Goal: Information Seeking & Learning: Compare options

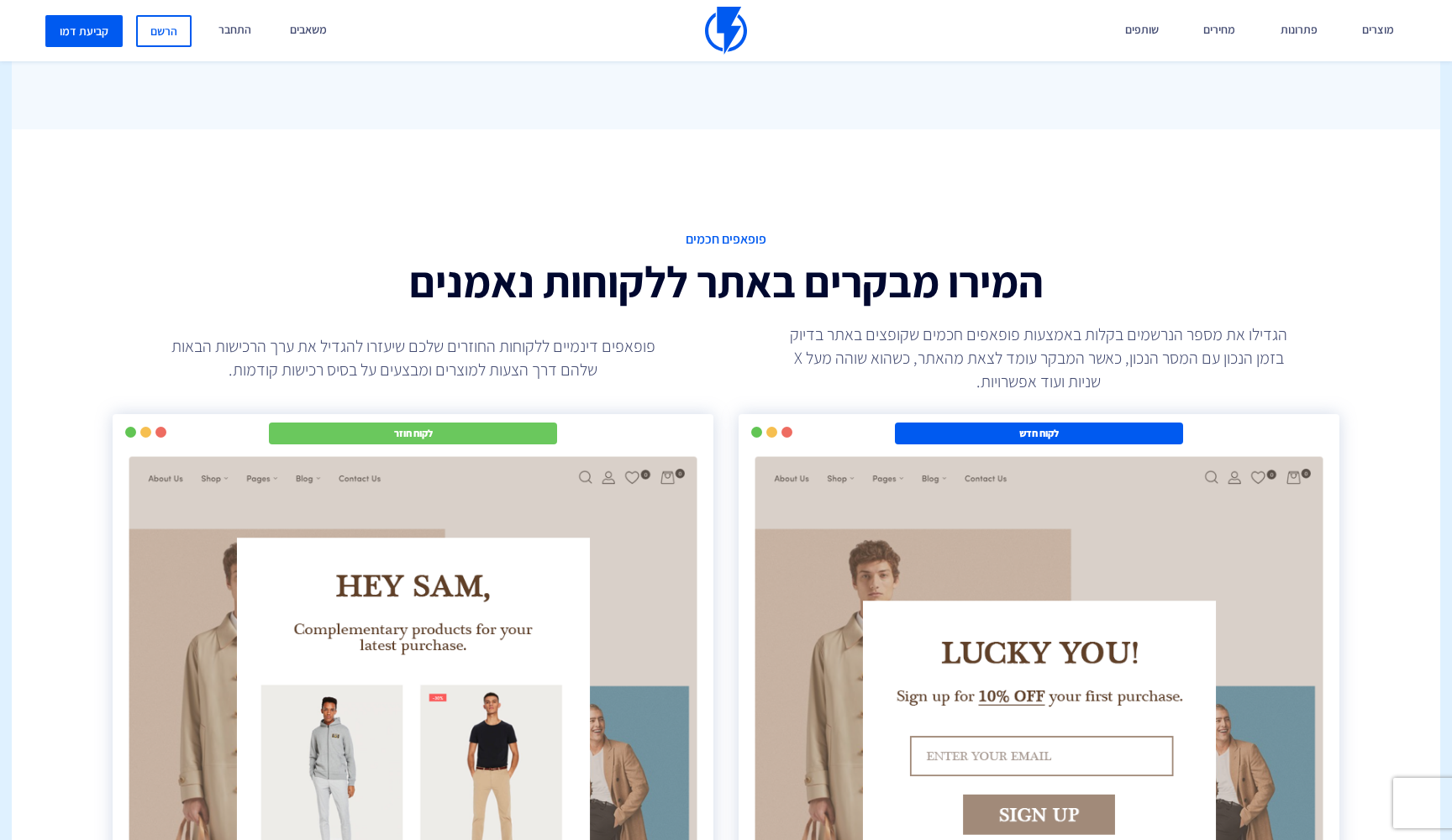
scroll to position [2884, 0]
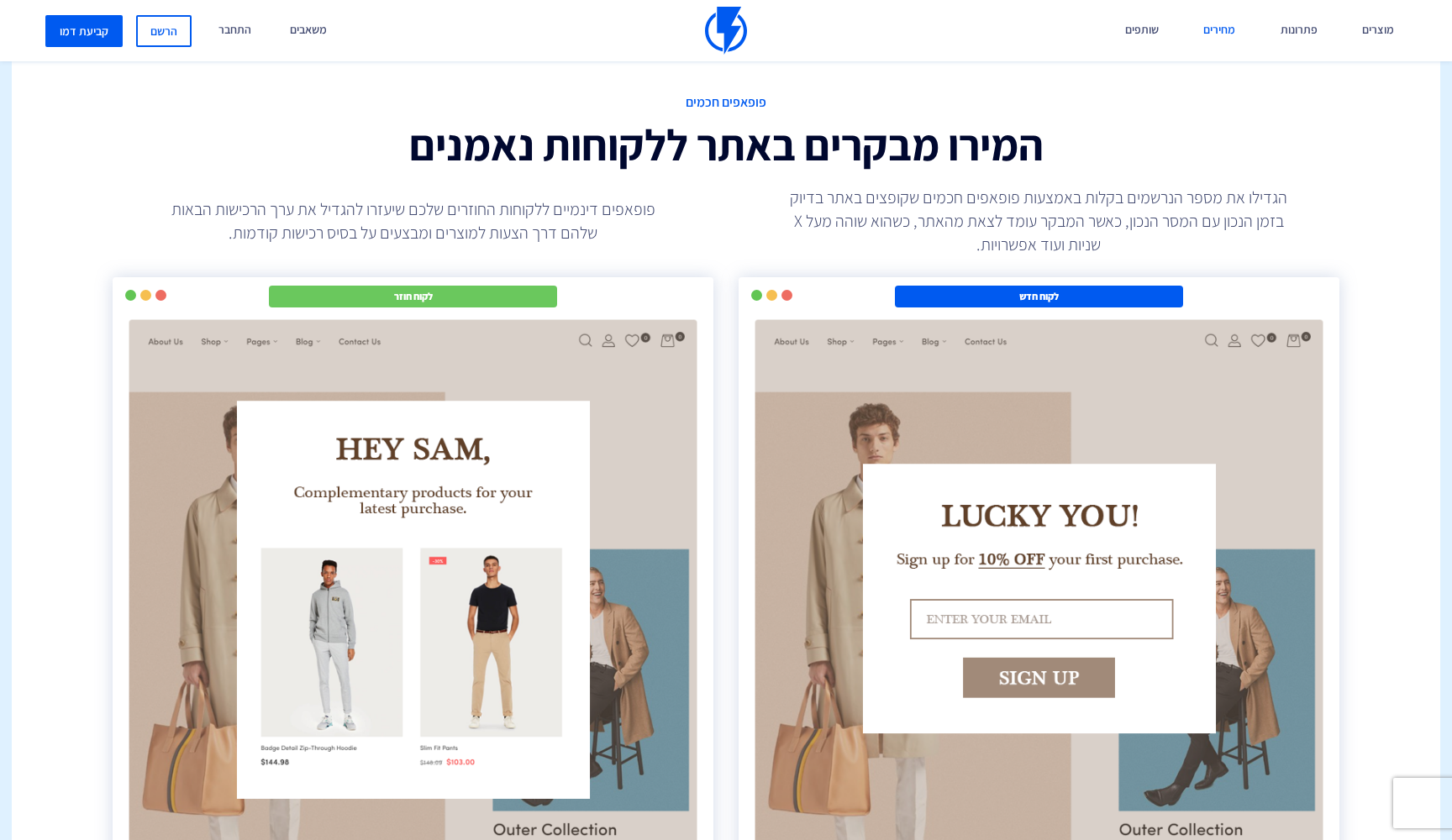
click at [1232, 26] on link "מחירים" at bounding box center [1219, 31] width 57 height 62
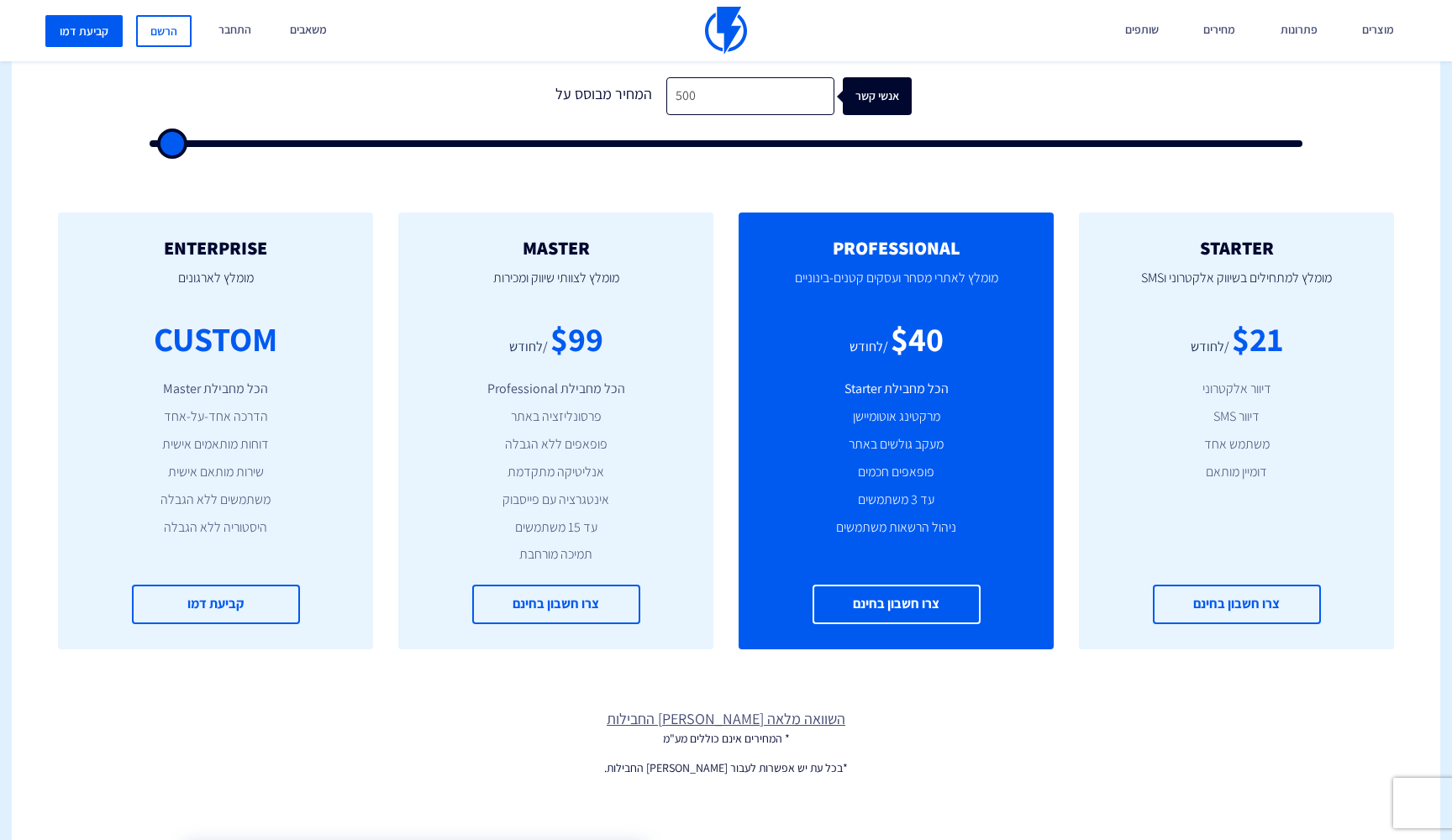
scroll to position [565, 0]
click at [693, 722] on link "השוואה מלאה בין החבילות" at bounding box center [725, 719] width 1428 height 22
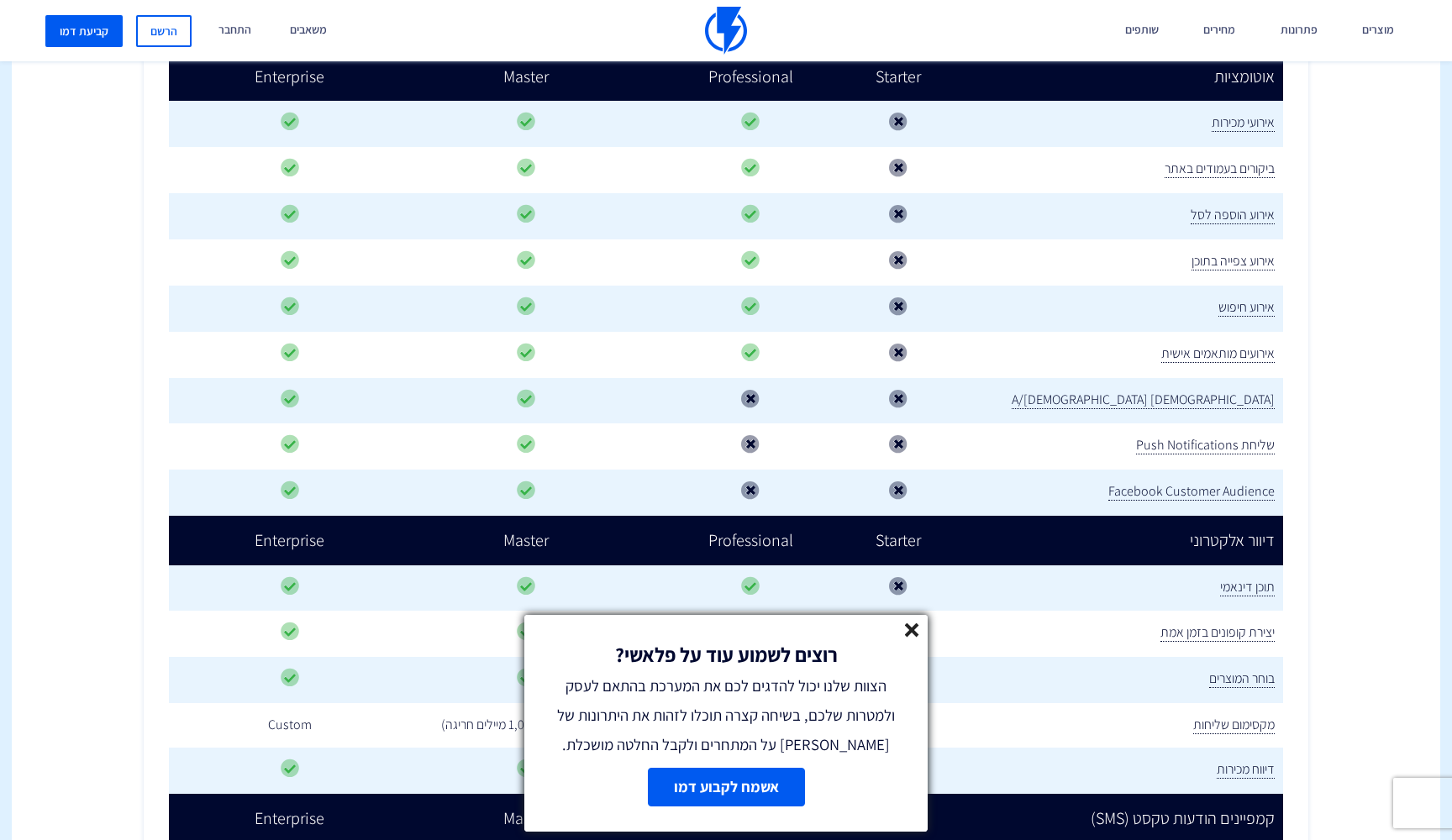
scroll to position [1065, 0]
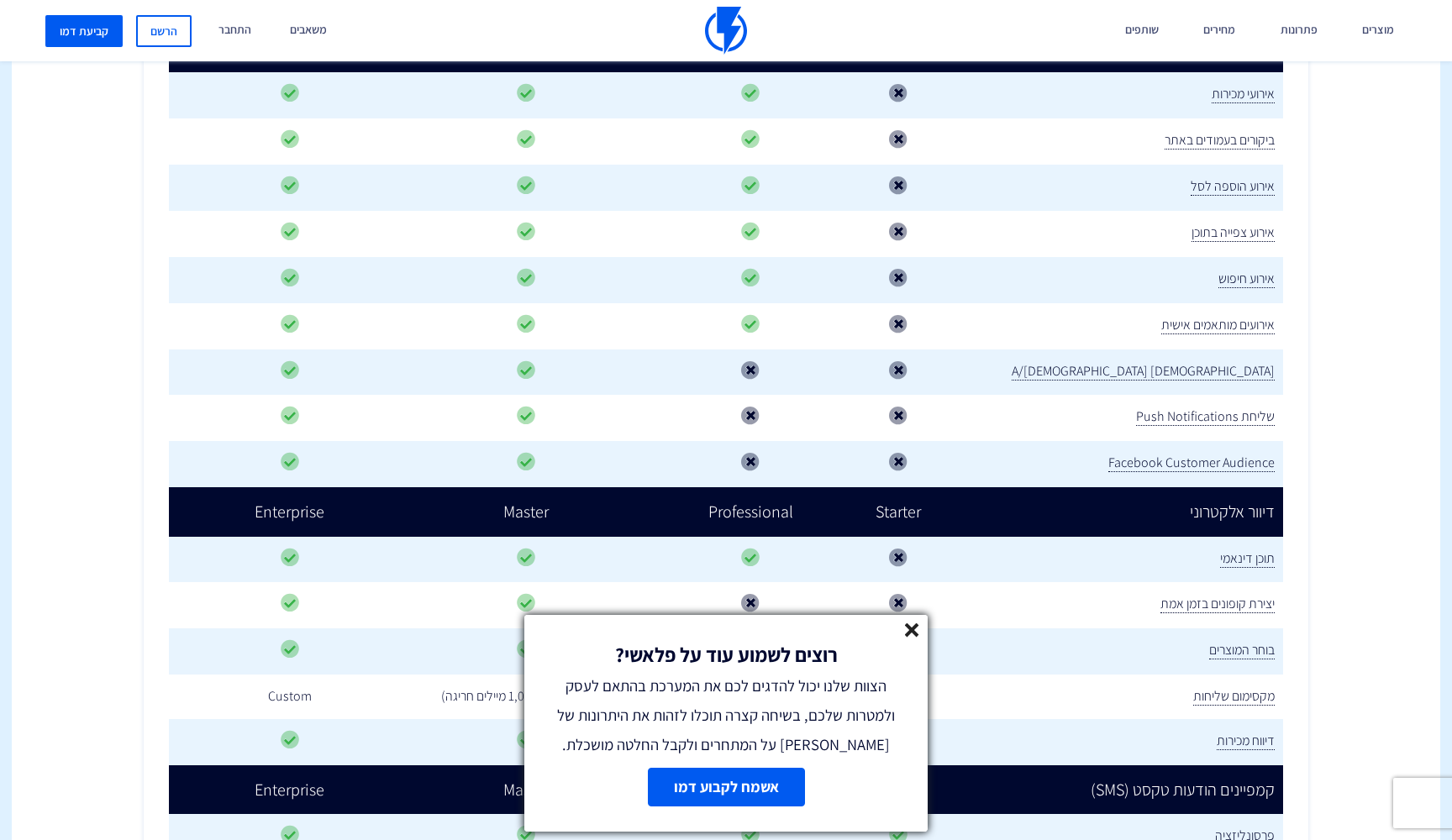
click at [911, 630] on line at bounding box center [911, 629] width 11 height 11
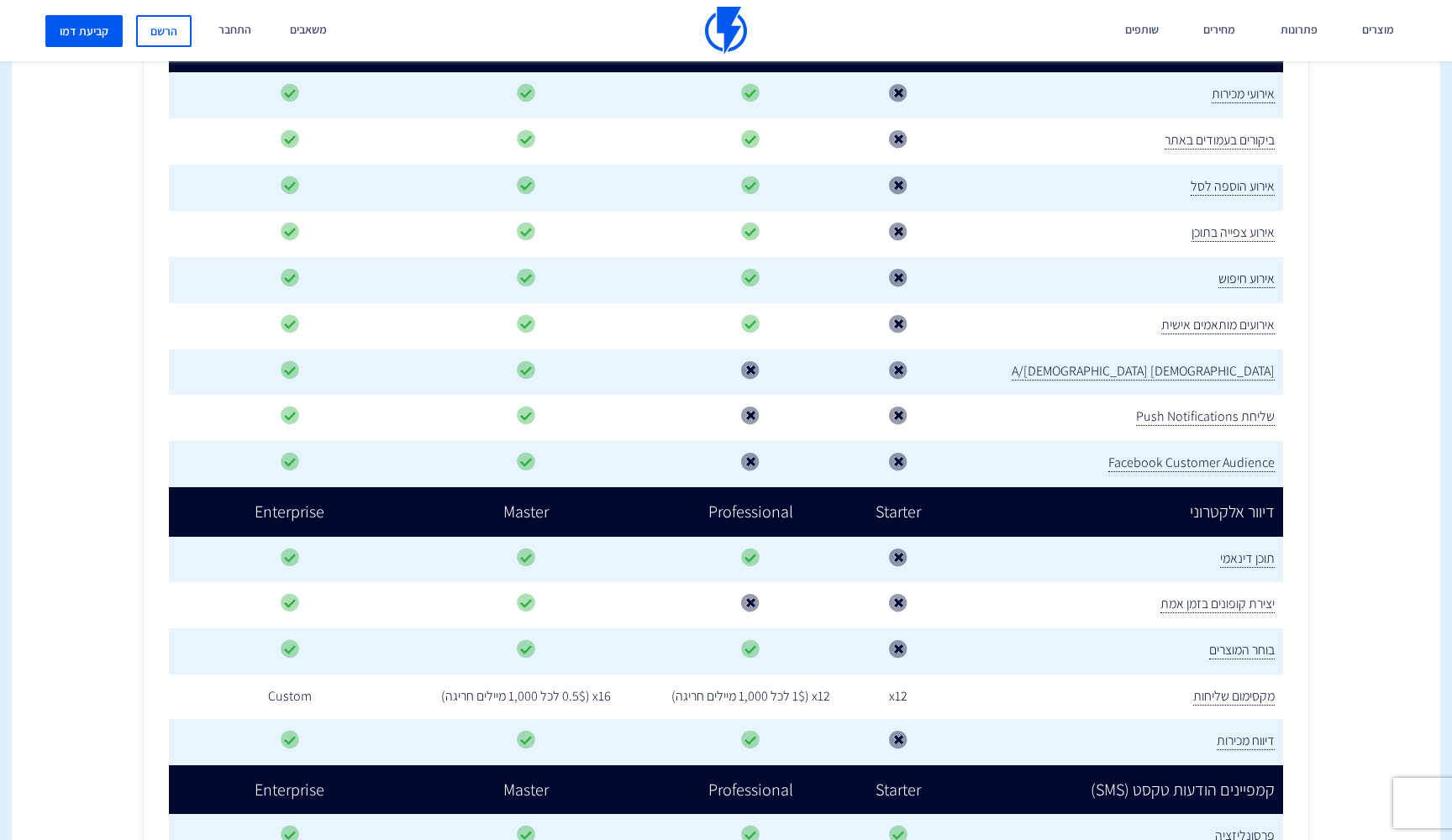
click at [936, 695] on td "x12" at bounding box center [898, 697] width 77 height 45
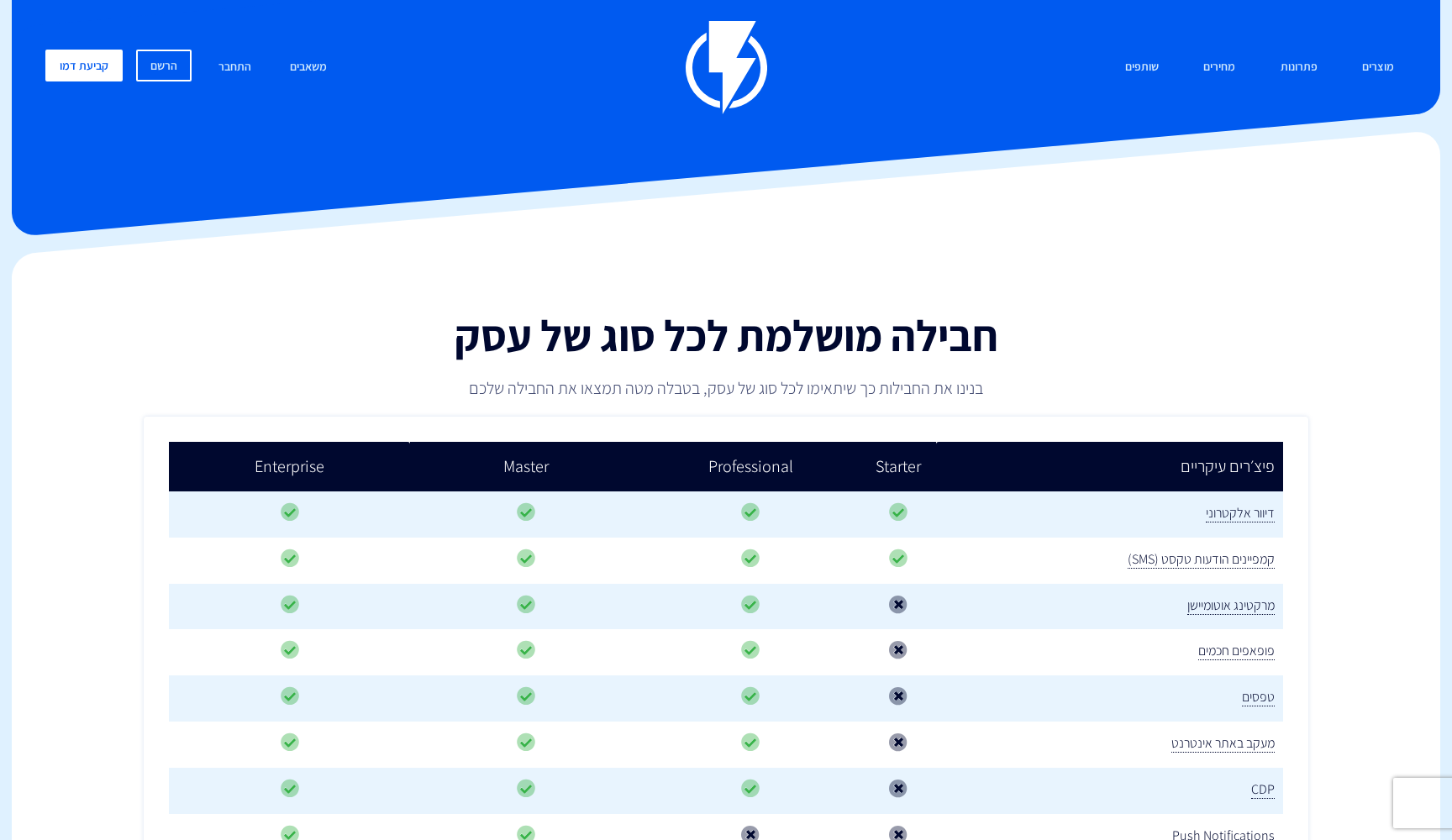
scroll to position [0, 0]
click at [1210, 69] on link "מחירים" at bounding box center [1219, 67] width 57 height 36
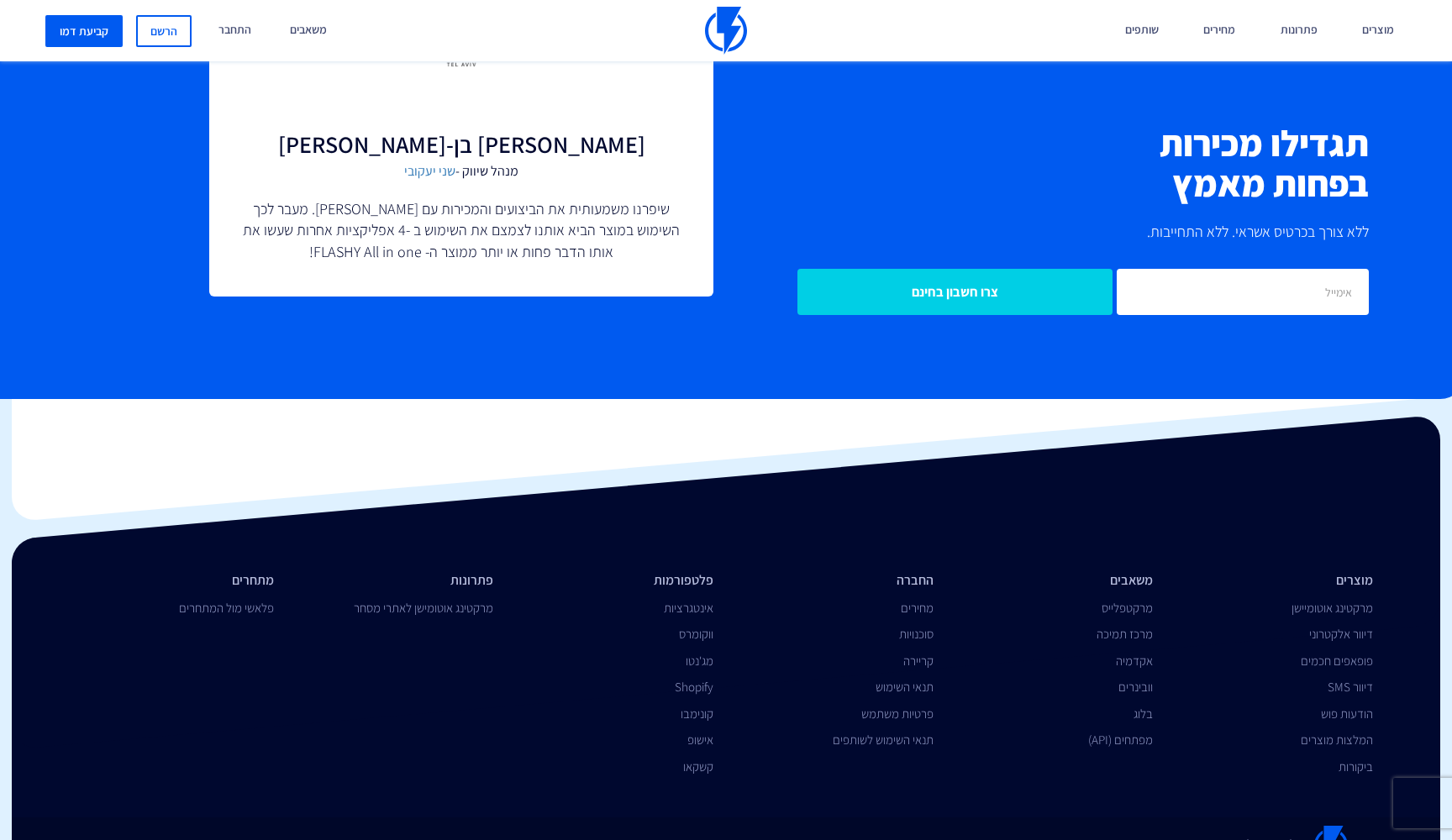
scroll to position [3898, 0]
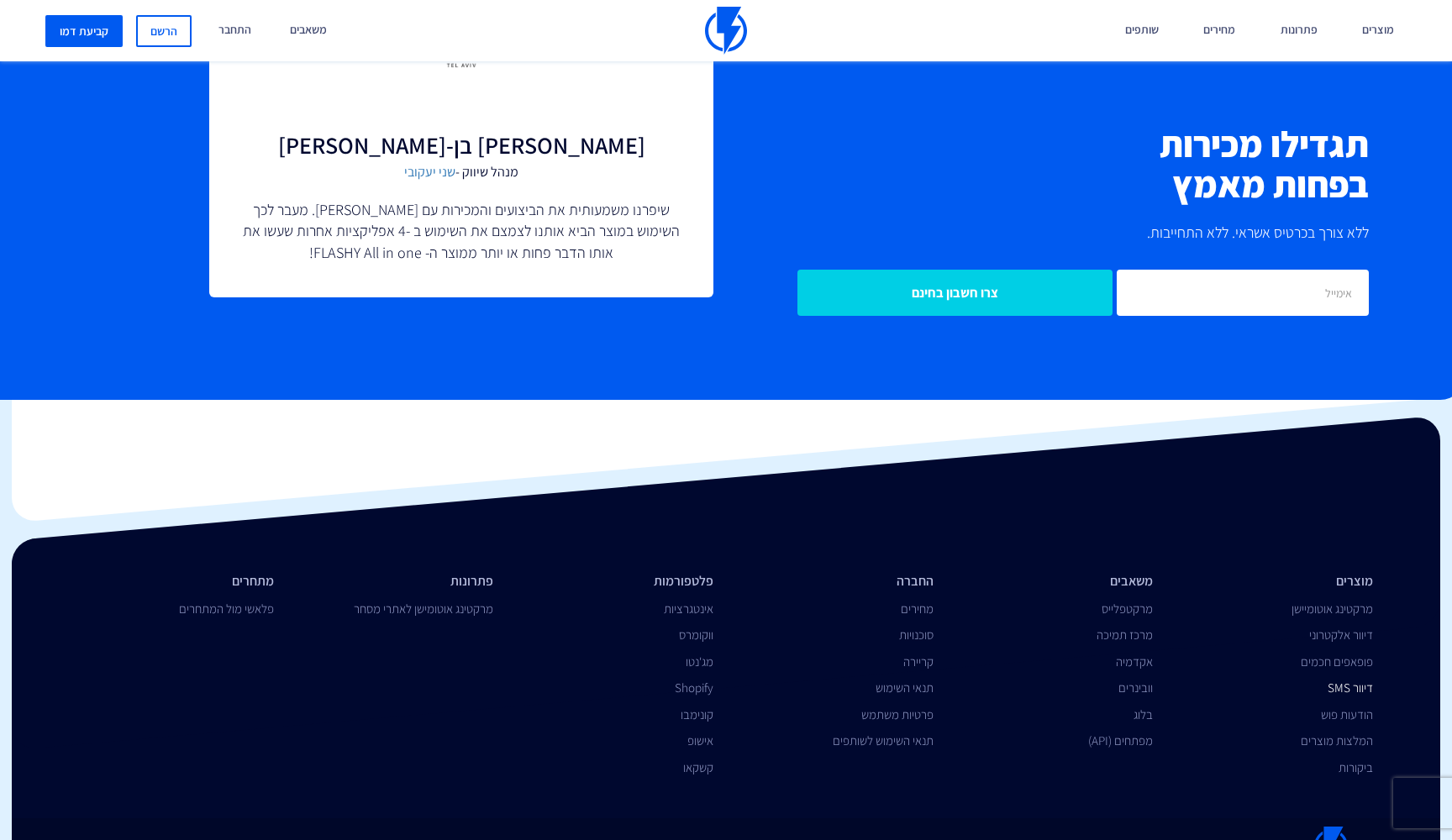
click at [1344, 679] on link "דיוור SMS" at bounding box center [1350, 687] width 46 height 16
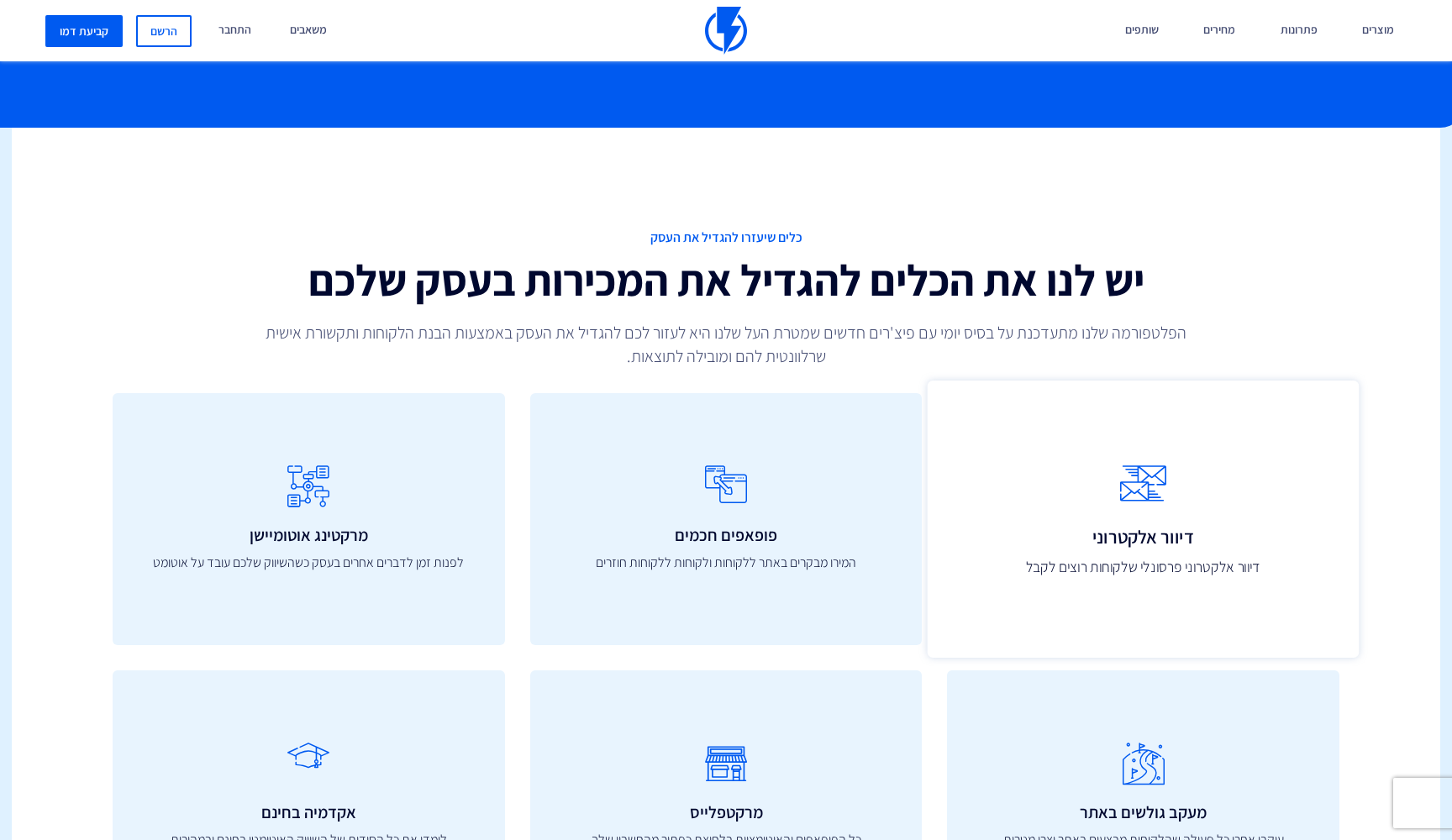
scroll to position [3865, 0]
